Goal: Task Accomplishment & Management: Complete application form

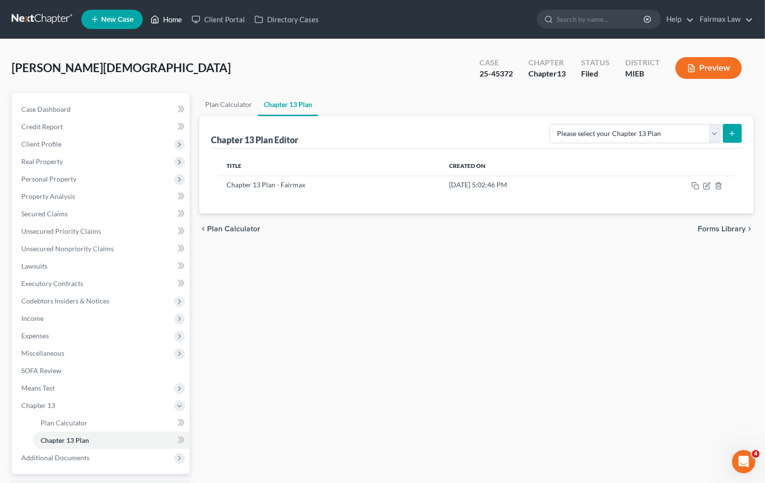
click at [183, 19] on link "Home" at bounding box center [166, 19] width 41 height 17
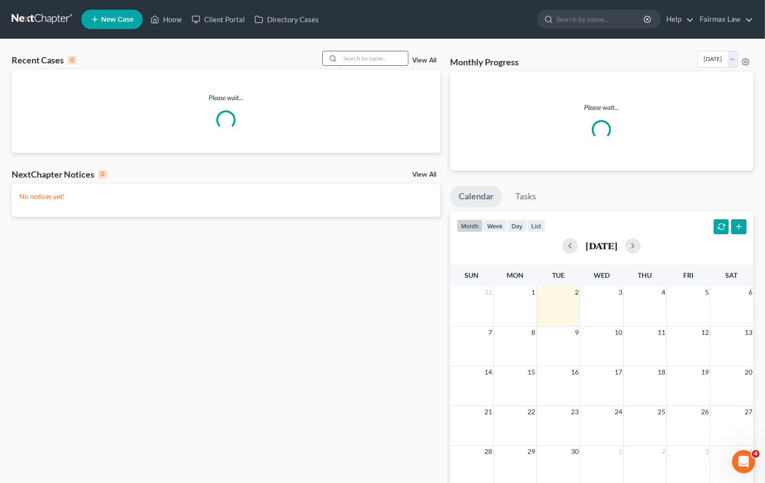
click at [368, 59] on input "search" at bounding box center [374, 58] width 68 height 14
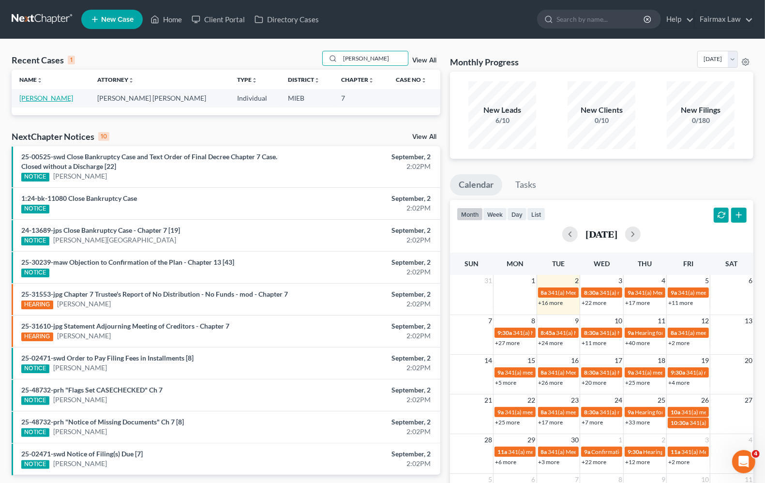
type input "[PERSON_NAME]"
click at [32, 98] on link "[PERSON_NAME]" at bounding box center [46, 98] width 54 height 8
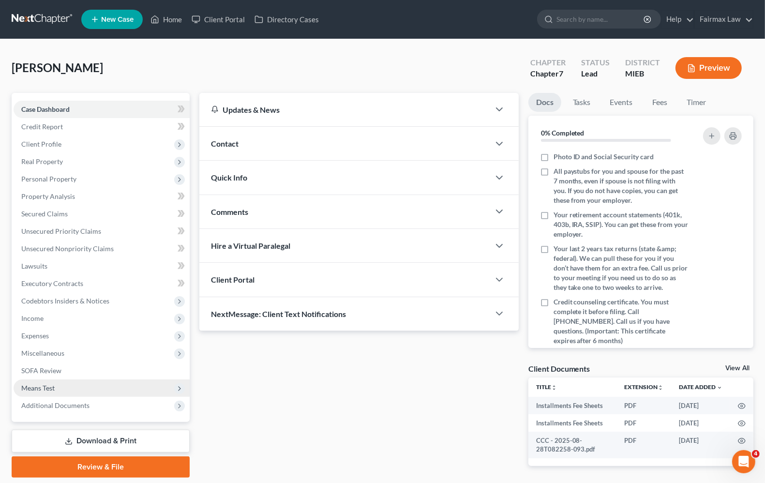
click at [58, 386] on span "Means Test" at bounding box center [102, 387] width 176 height 17
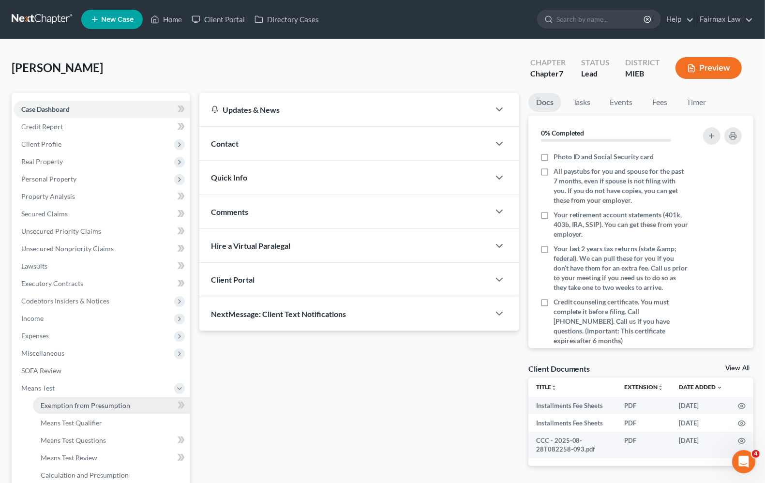
click at [71, 403] on span "Exemption from Presumption" at bounding box center [86, 405] width 90 height 8
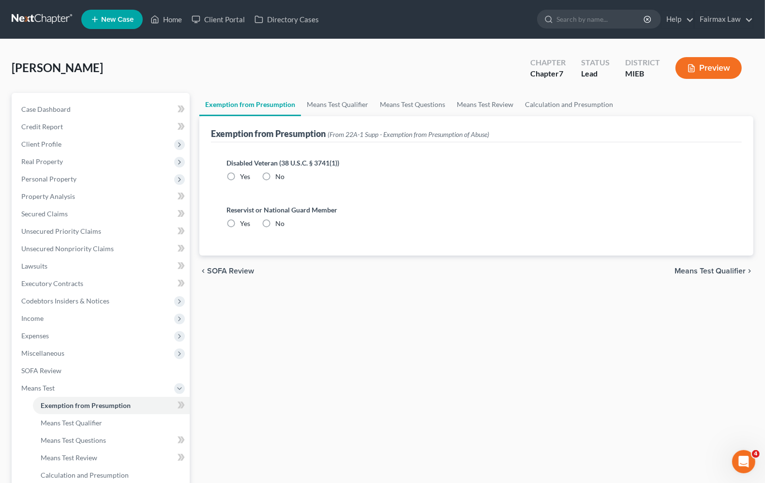
radio input "true"
click at [702, 267] on span "Means Test Qualifier" at bounding box center [710, 271] width 71 height 8
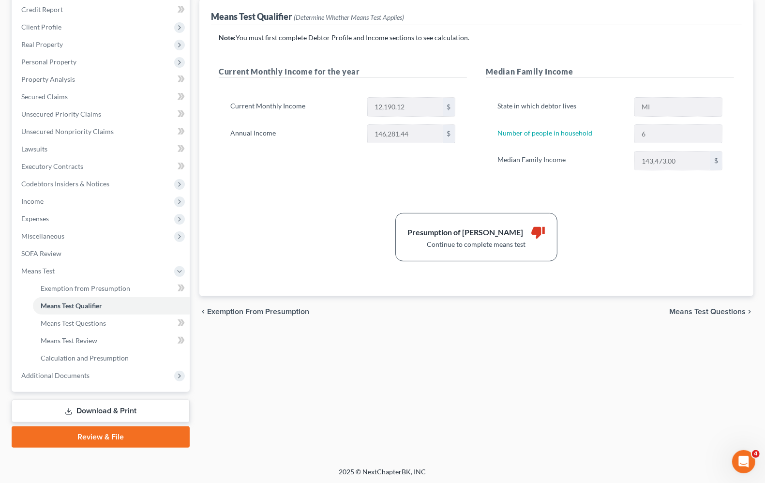
click at [705, 312] on span "Means Test Questions" at bounding box center [707, 312] width 76 height 8
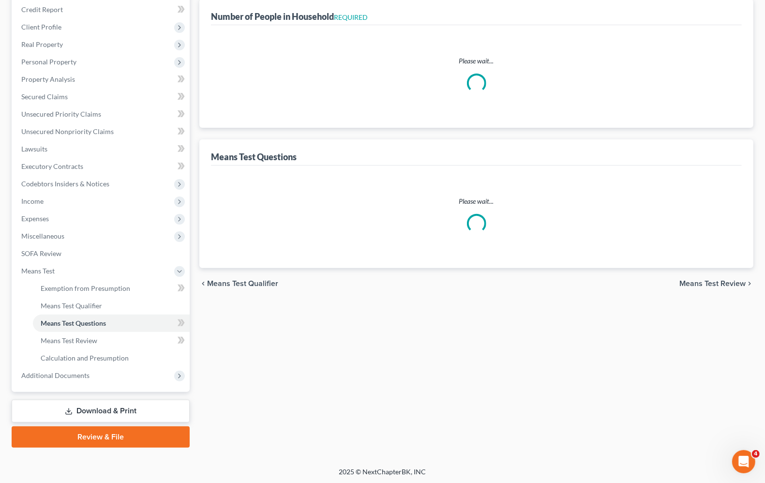
scroll to position [15, 0]
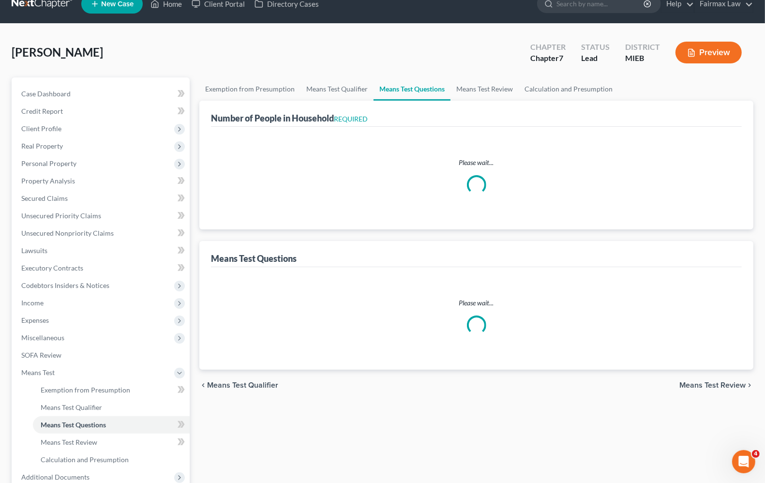
select select "1"
select select "60"
select select "0"
select select "60"
select select "6"
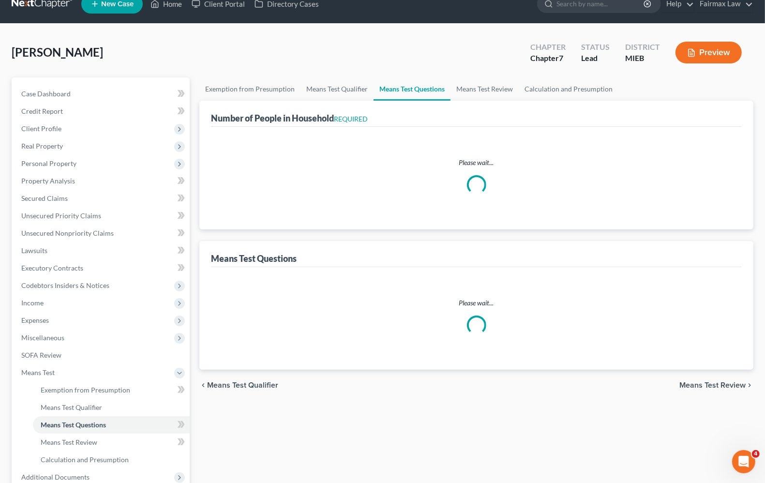
select select "2"
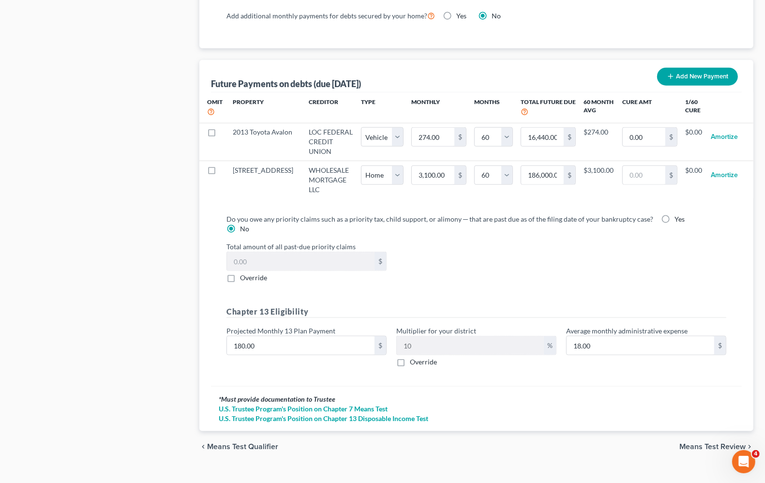
scroll to position [933, 0]
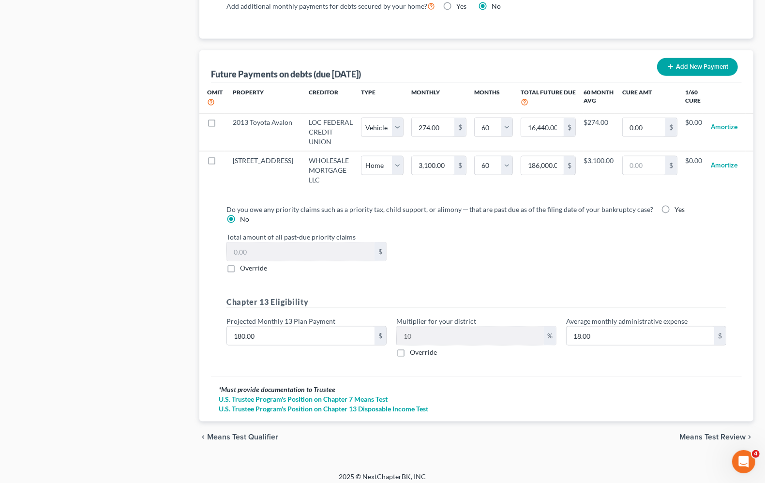
click at [696, 433] on span "Means Test Review" at bounding box center [713, 437] width 66 height 8
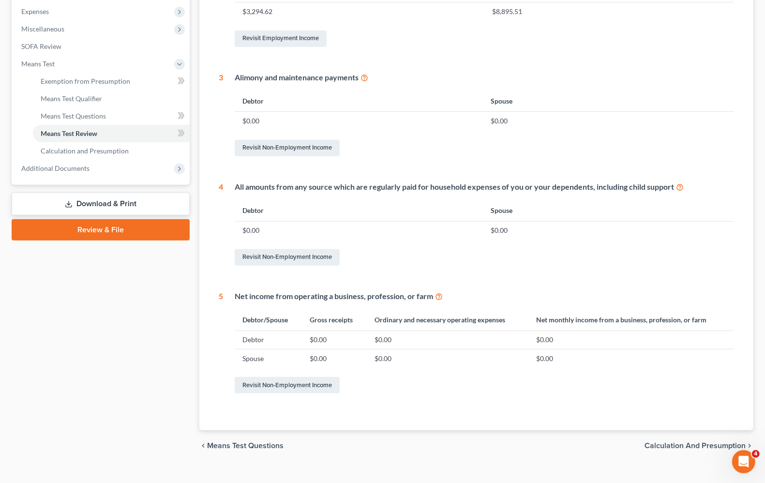
scroll to position [339, 0]
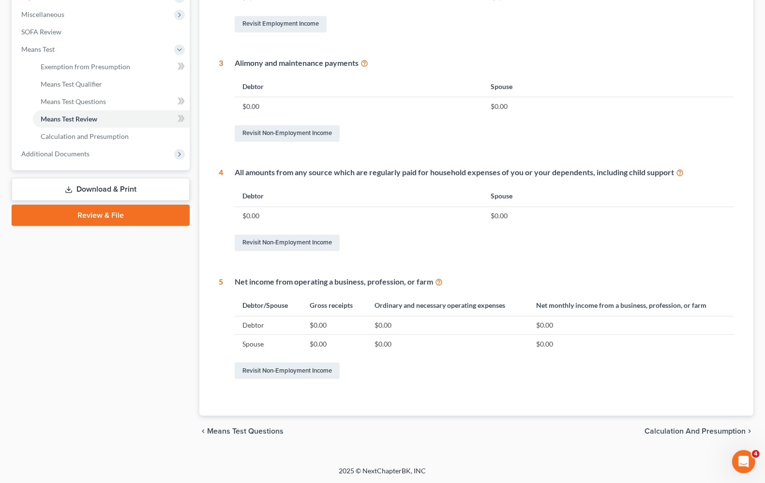
click at [689, 429] on span "Calculation and Presumption" at bounding box center [695, 431] width 101 height 8
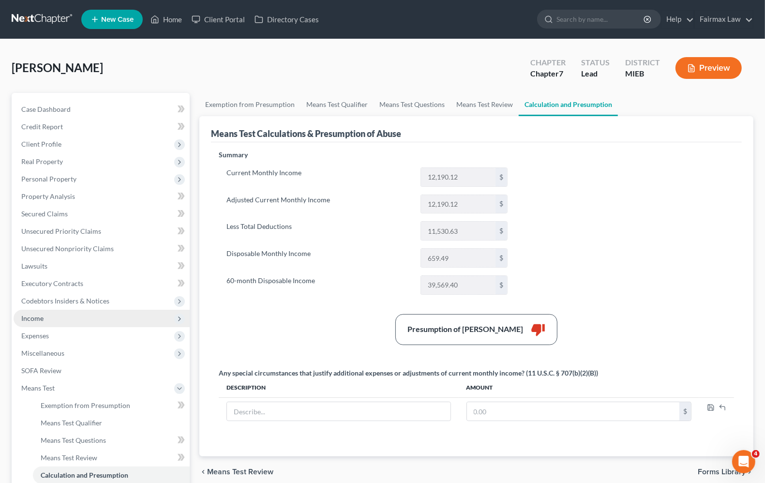
click at [35, 321] on span "Income" at bounding box center [32, 318] width 22 height 8
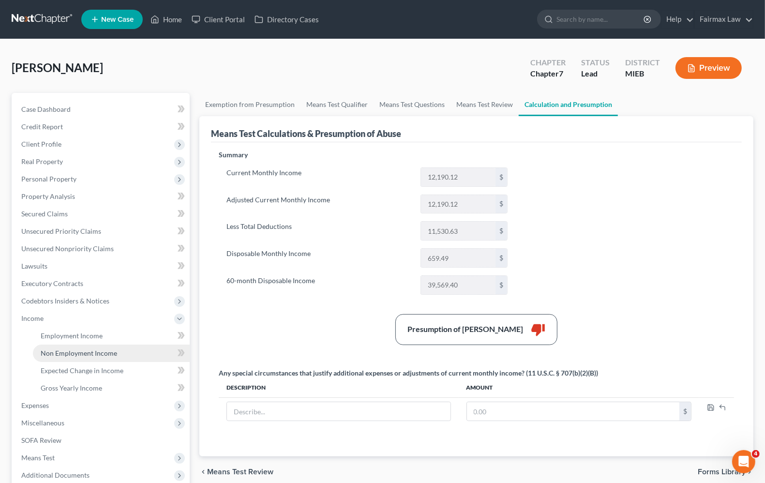
click at [64, 345] on link "Non Employment Income" at bounding box center [111, 353] width 157 height 17
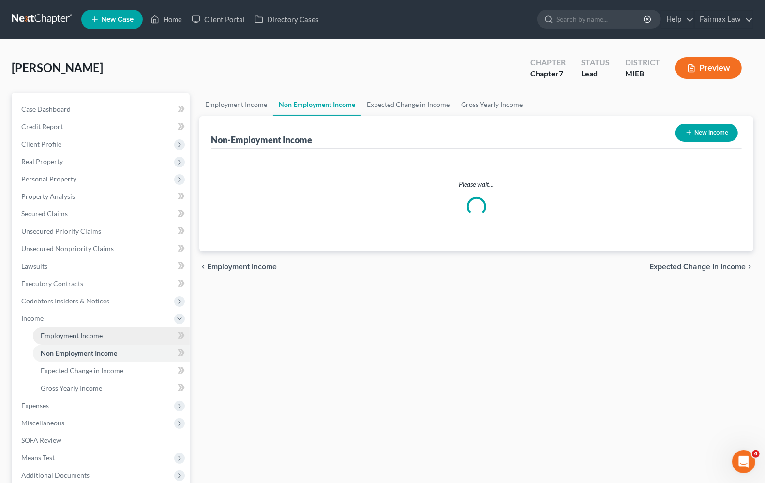
click at [68, 336] on span "Employment Income" at bounding box center [72, 336] width 62 height 8
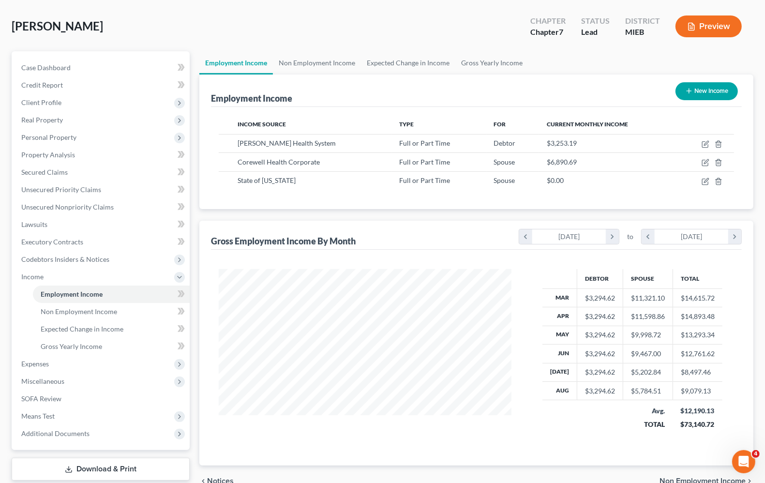
scroll to position [100, 0]
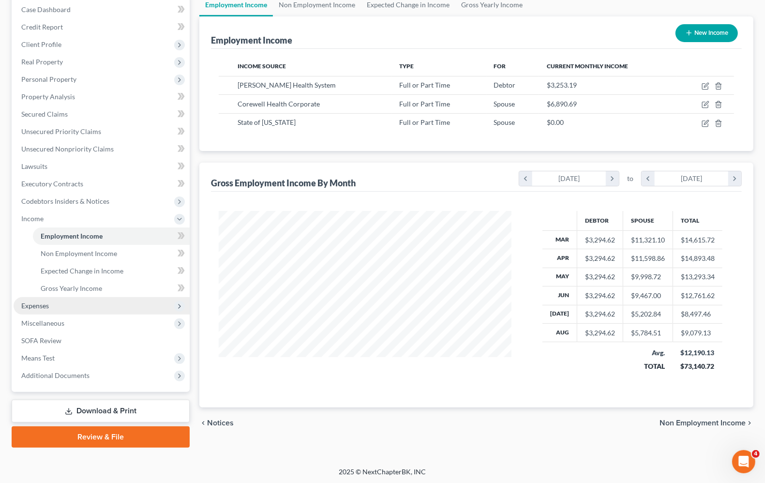
click at [31, 306] on span "Expenses" at bounding box center [35, 306] width 28 height 8
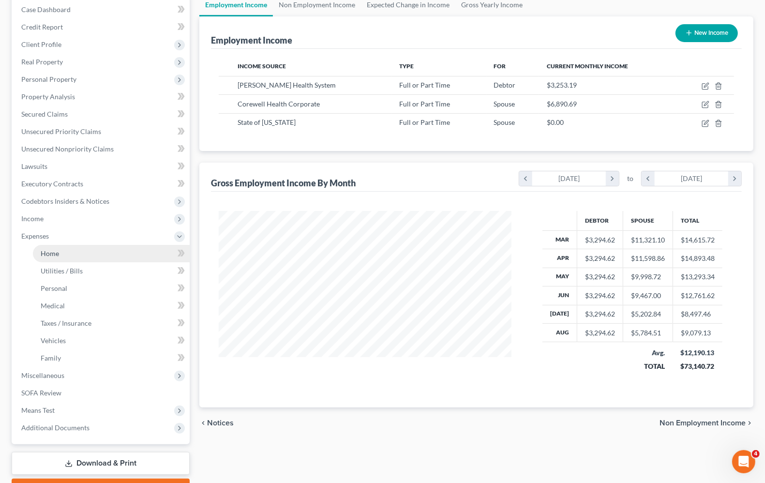
click at [51, 250] on span "Home" at bounding box center [50, 253] width 18 height 8
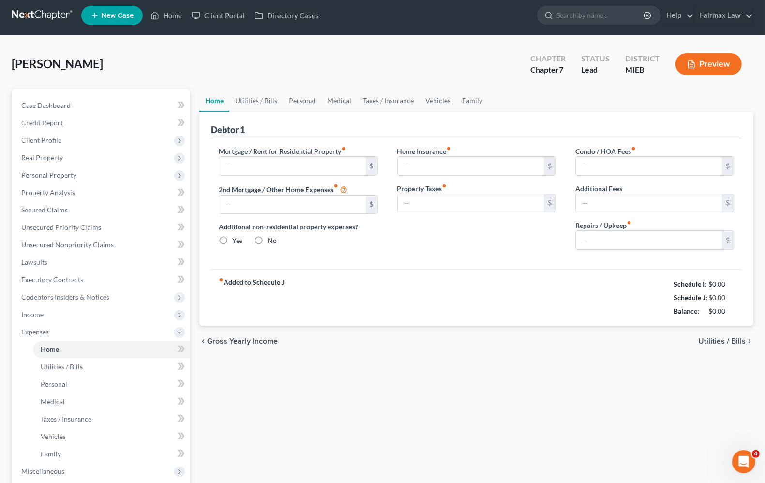
type input "3,100.00"
type input "0.00"
radio input "true"
type input "0.00"
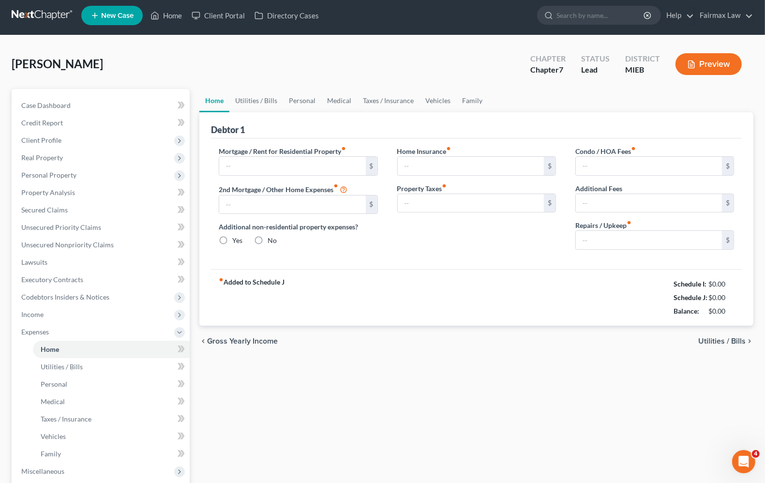
type input "0.00"
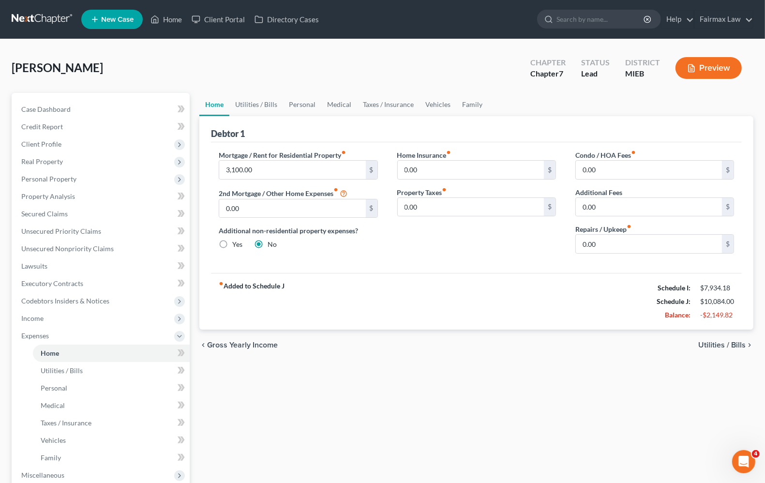
click at [716, 347] on span "Utilities / Bills" at bounding box center [721, 345] width 47 height 8
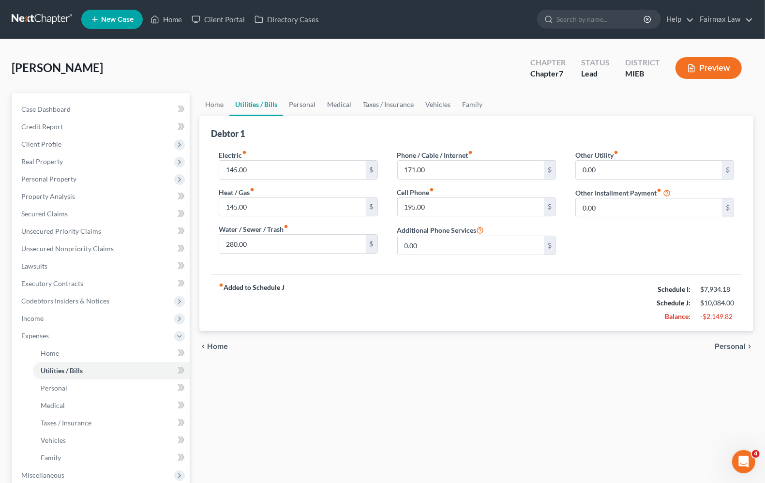
click at [716, 347] on span "Personal" at bounding box center [730, 347] width 31 height 8
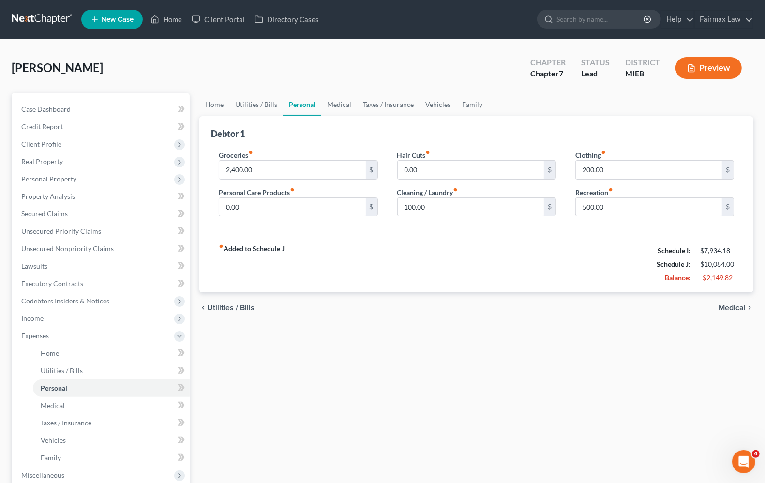
click at [730, 301] on div "chevron_left Utilities / Bills Medical chevron_right" at bounding box center [476, 307] width 554 height 31
click at [474, 273] on div "fiber_manual_record Added to Schedule J Schedule I: $7,934.18 Schedule J: $10,0…" at bounding box center [476, 264] width 531 height 57
click at [49, 142] on span "Client Profile" at bounding box center [41, 144] width 40 height 8
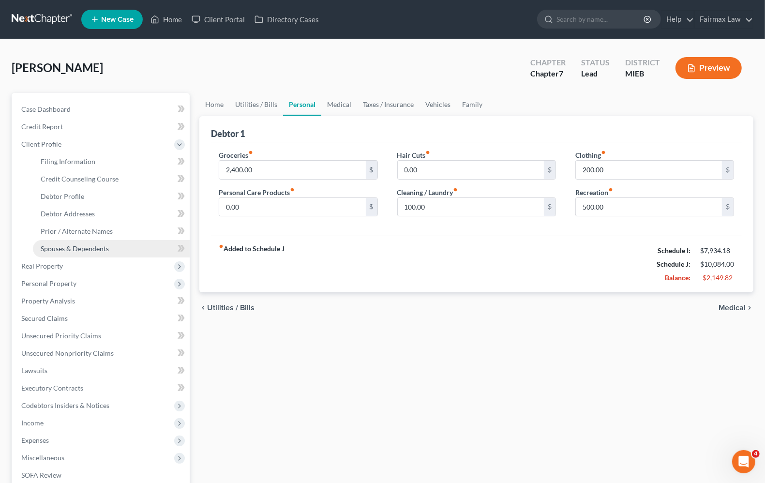
click at [70, 247] on span "Spouses & Dependents" at bounding box center [75, 248] width 68 height 8
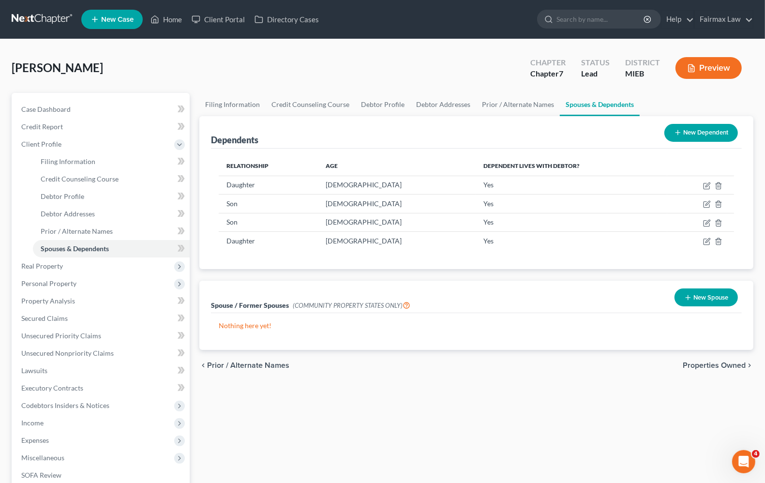
drag, startPoint x: 140, startPoint y: 365, endPoint x: 351, endPoint y: 86, distance: 349.7
click at [351, 86] on div "[PERSON_NAME] Upgraded Chapter Chapter 7 Status Lead District MIEB Preview" at bounding box center [383, 72] width 742 height 42
